Goal: Information Seeking & Learning: Check status

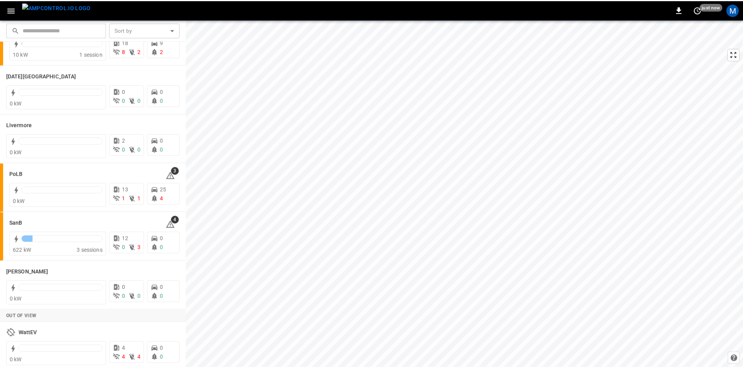
scroll to position [138, 0]
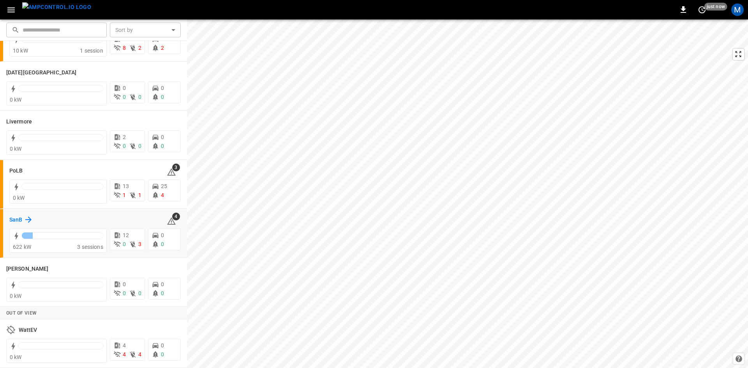
click at [18, 220] on h6 "SanB" at bounding box center [15, 220] width 13 height 9
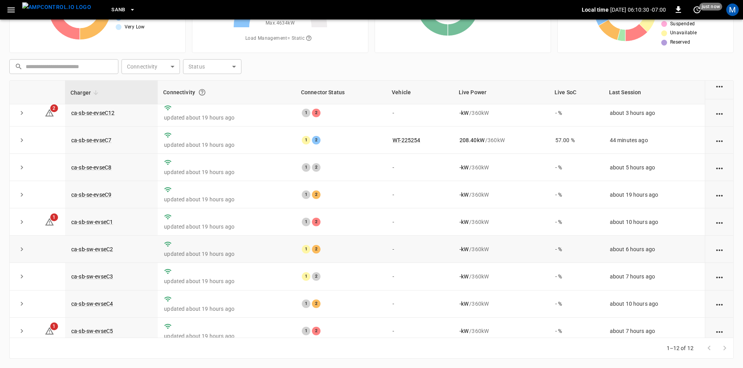
scroll to position [99, 0]
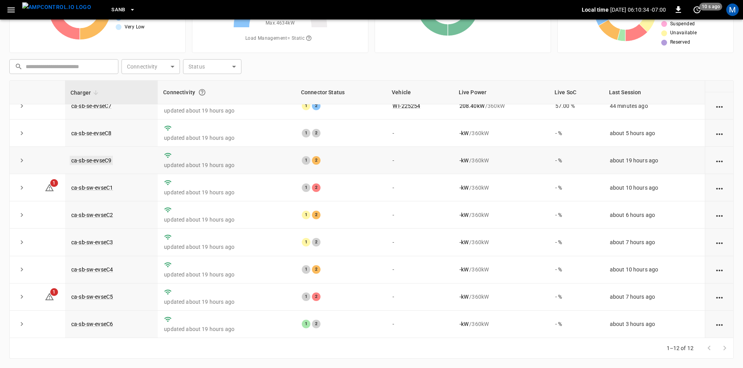
click at [86, 158] on link "ca-sb-se-evseC9" at bounding box center [91, 160] width 43 height 9
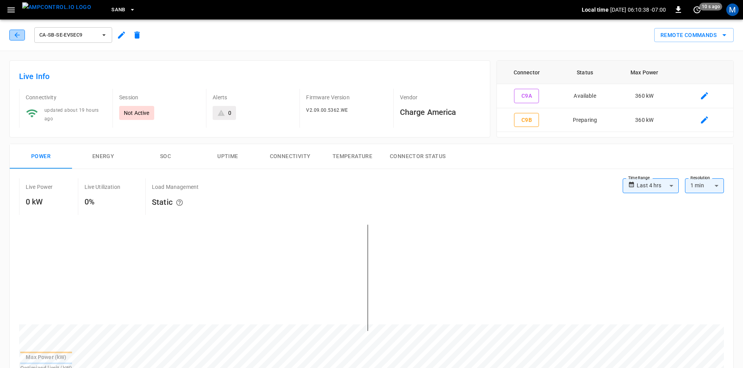
click at [16, 36] on icon "button" at bounding box center [17, 35] width 8 height 8
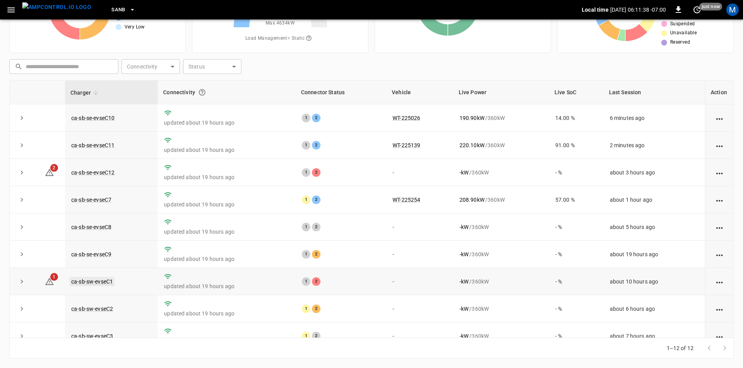
click at [95, 282] on link "ca-sb-sw-evseC1" at bounding box center [92, 281] width 45 height 9
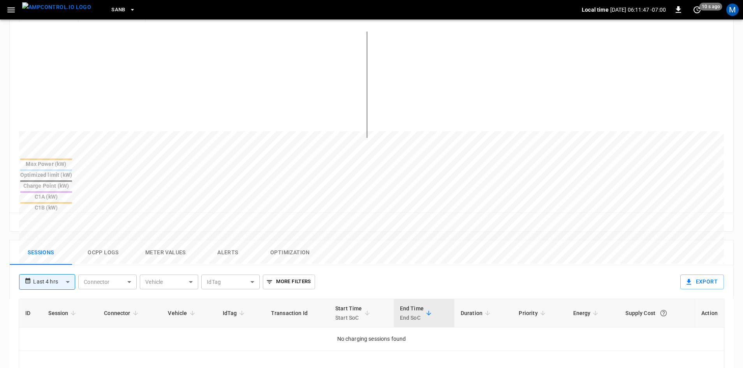
scroll to position [195, 0]
click at [65, 240] on body "**********" at bounding box center [371, 195] width 743 height 780
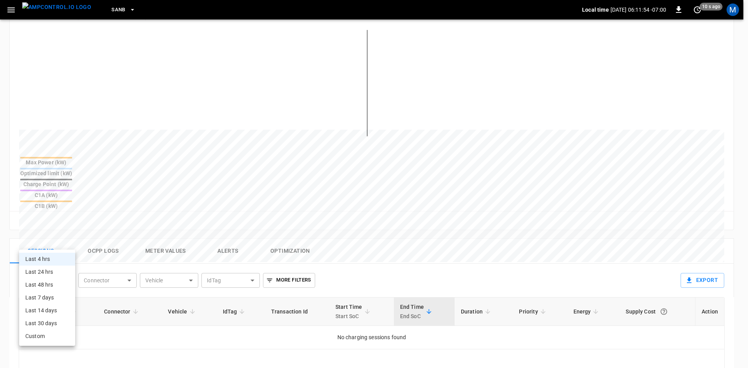
click at [58, 272] on li "Last 24 hrs" at bounding box center [47, 272] width 56 height 13
type input "**********"
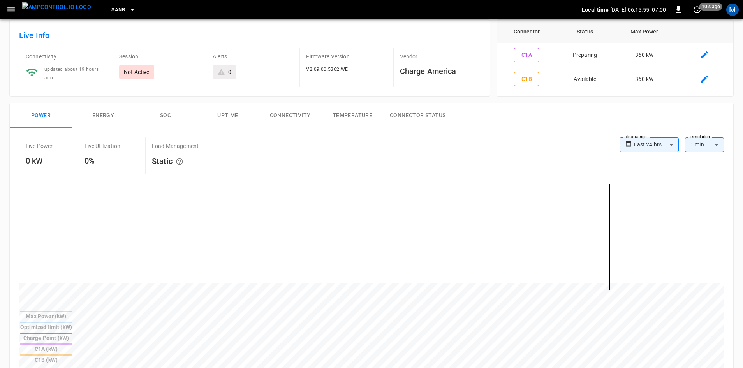
scroll to position [0, 0]
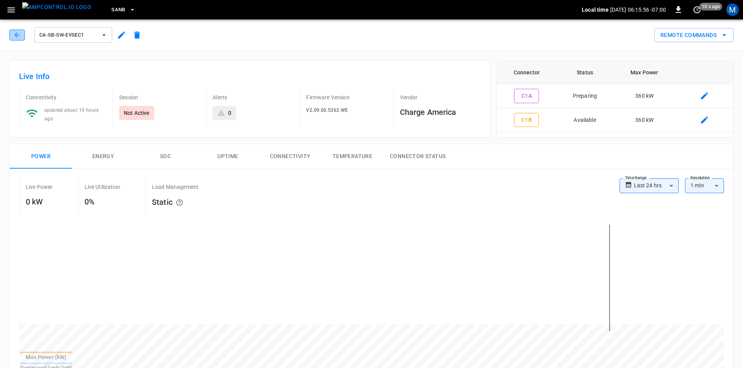
click at [16, 34] on icon "button" at bounding box center [16, 34] width 5 height 5
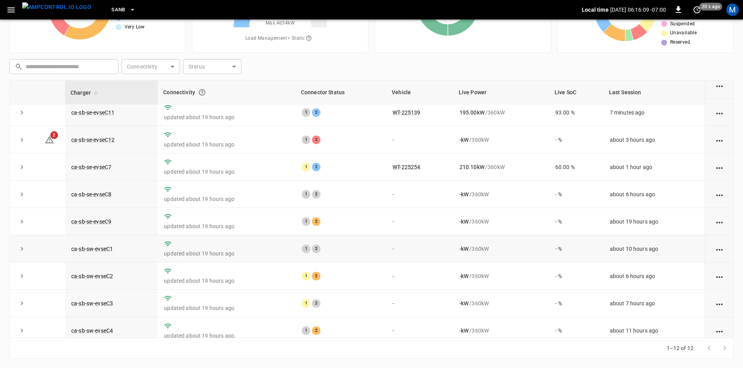
scroll to position [21, 0]
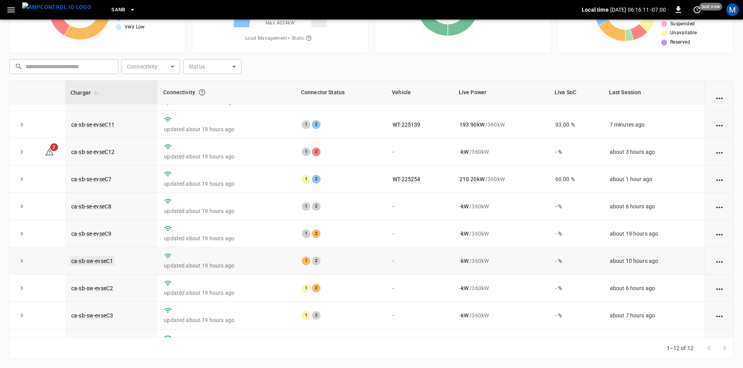
click at [108, 263] on link "ca-sb-sw-evseC1" at bounding box center [92, 260] width 45 height 9
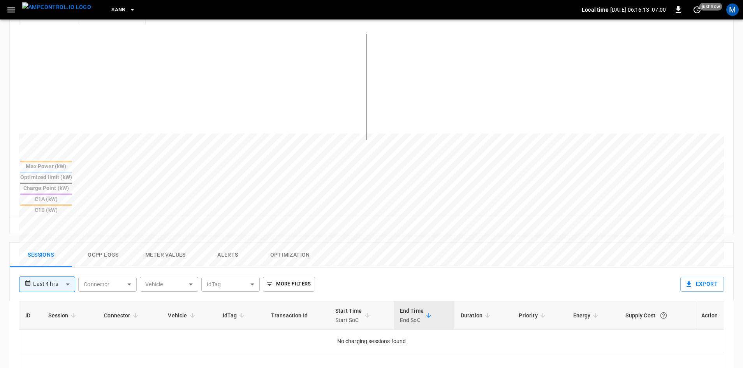
scroll to position [195, 0]
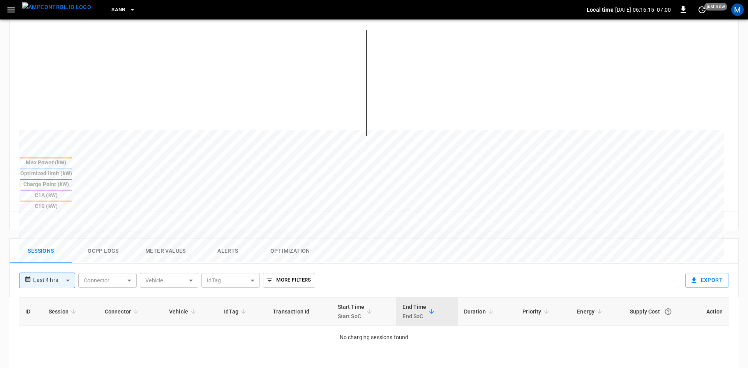
click at [60, 238] on body "**********" at bounding box center [374, 195] width 748 height 780
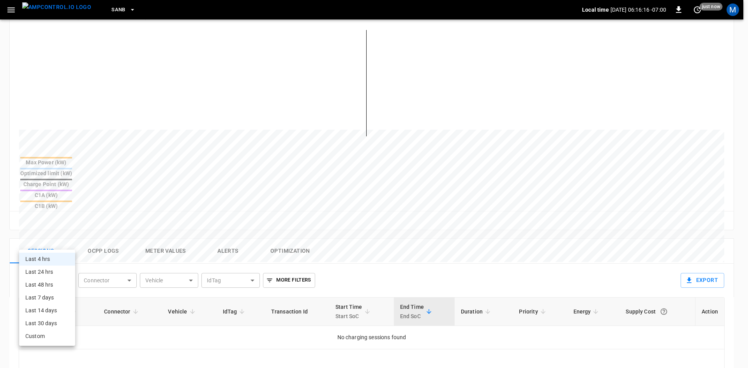
click at [53, 270] on li "Last 24 hrs" at bounding box center [47, 272] width 56 height 13
type input "**********"
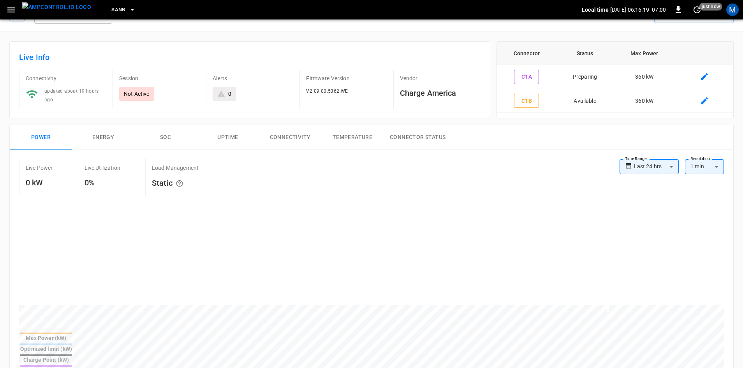
scroll to position [0, 0]
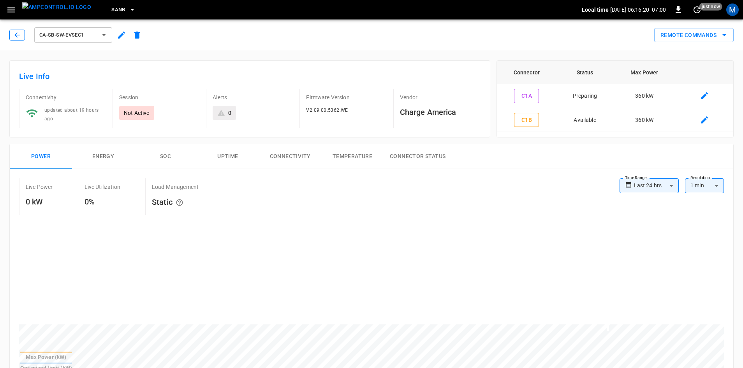
click at [21, 38] on icon "button" at bounding box center [17, 35] width 8 height 8
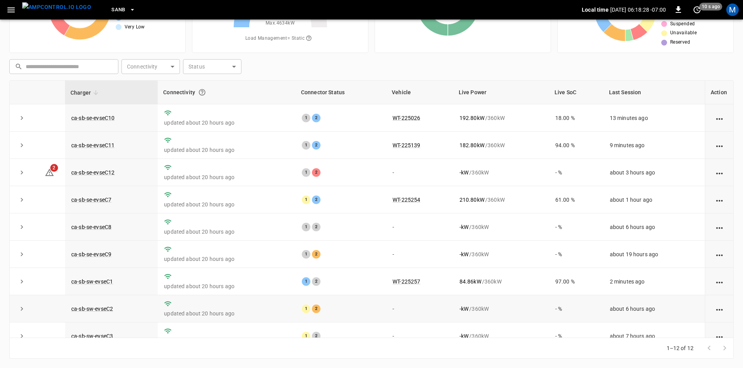
scroll to position [99, 0]
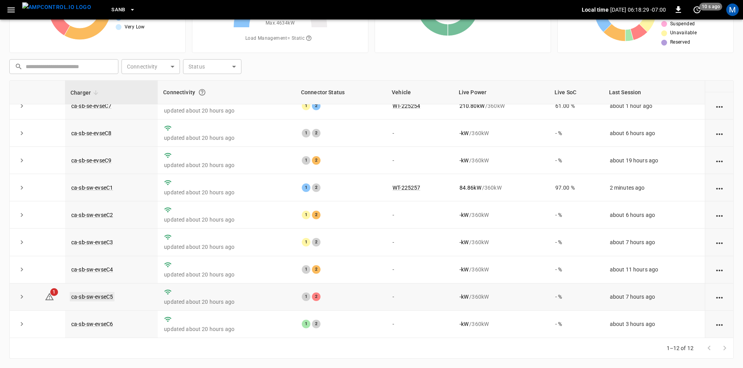
click at [87, 294] on link "ca-sb-sw-evseC5" at bounding box center [92, 296] width 45 height 9
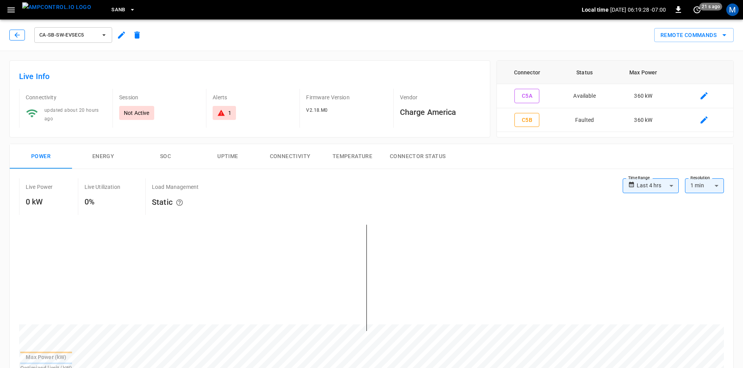
click at [14, 31] on icon "button" at bounding box center [17, 35] width 8 height 8
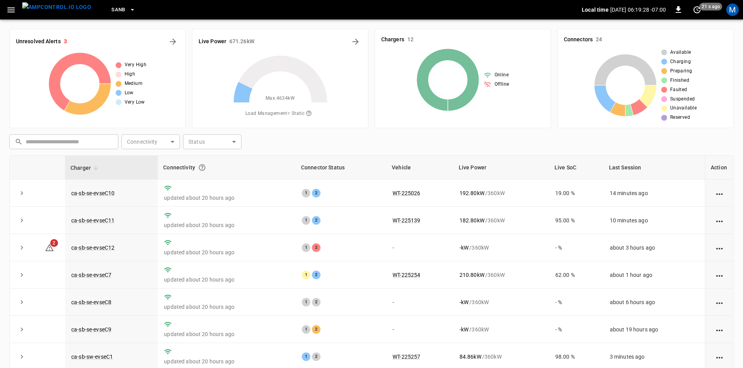
scroll to position [75, 0]
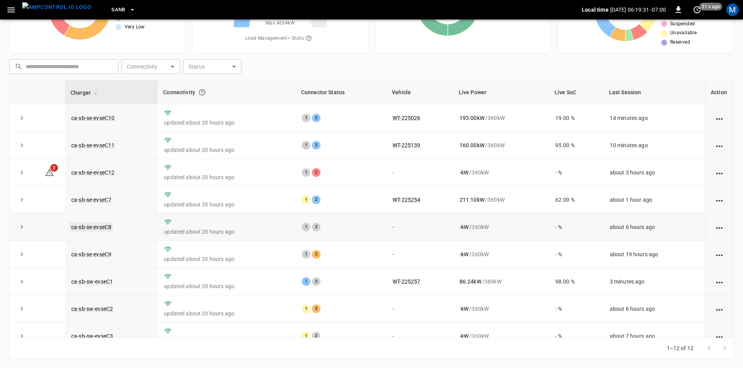
click at [105, 230] on link "ca-sb-se-evseC8" at bounding box center [91, 226] width 43 height 9
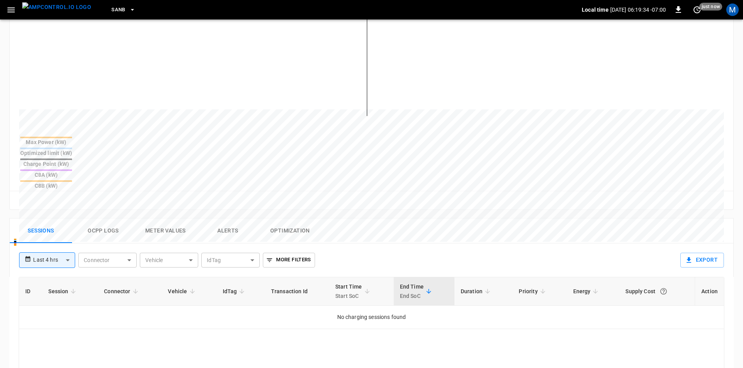
scroll to position [234, 0]
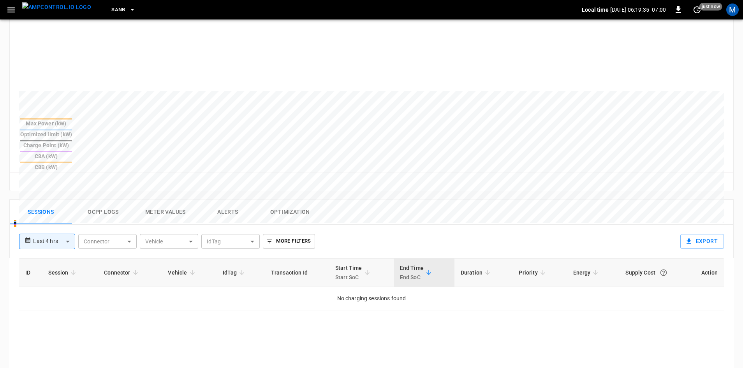
click at [53, 204] on body "**********" at bounding box center [371, 156] width 743 height 780
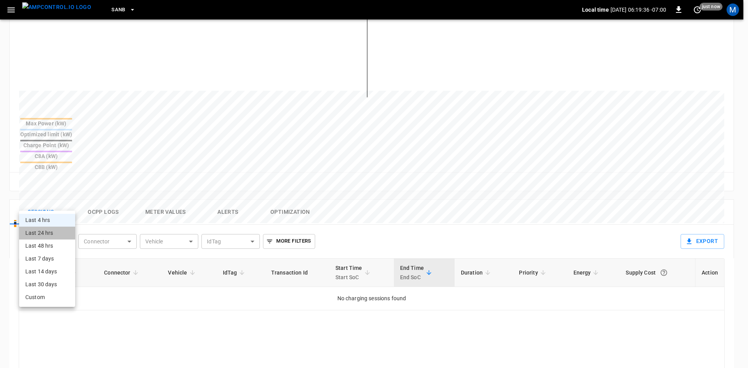
click at [56, 234] on li "Last 24 hrs" at bounding box center [47, 233] width 56 height 13
type input "**********"
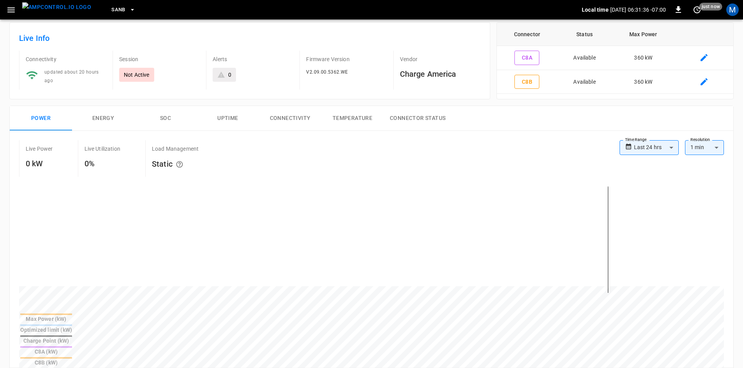
scroll to position [0, 0]
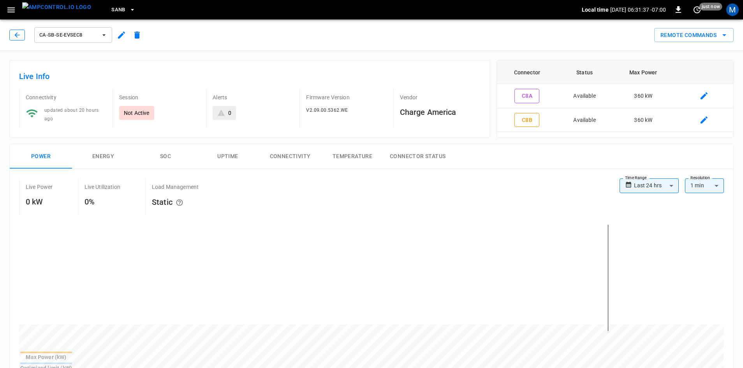
click at [12, 36] on button "button" at bounding box center [17, 35] width 16 height 11
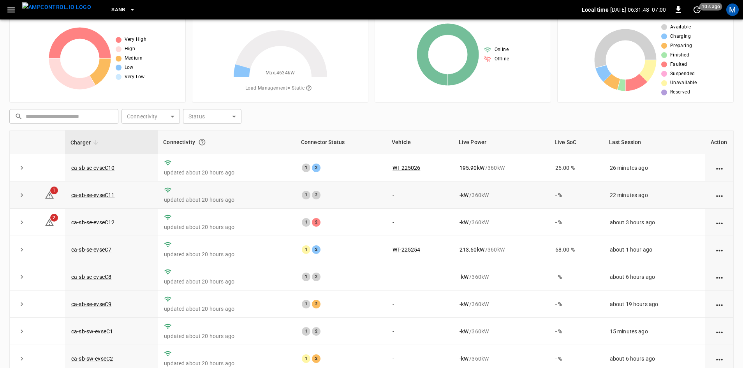
scroll to position [75, 0]
